Goal: Find specific page/section

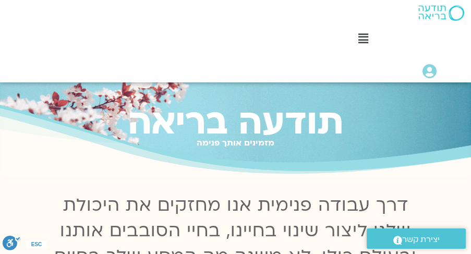
click at [363, 36] on icon at bounding box center [363, 38] width 10 height 11
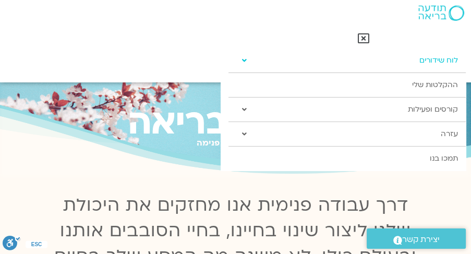
click at [431, 61] on link "לוח שידורים" at bounding box center [346, 60] width 237 height 24
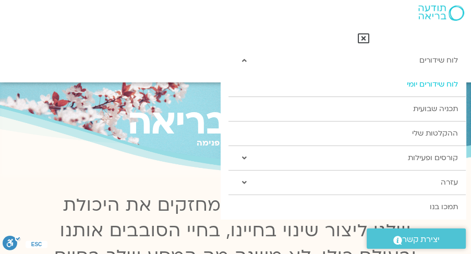
click at [423, 85] on link "לוח שידורים יומי" at bounding box center [346, 84] width 237 height 24
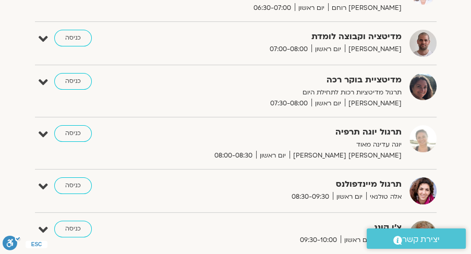
scroll to position [209, 0]
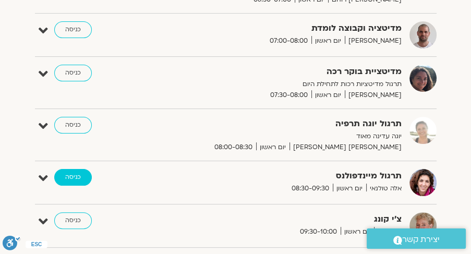
click at [73, 177] on link "כניסה" at bounding box center [73, 177] width 38 height 17
